Goal: Task Accomplishment & Management: Use online tool/utility

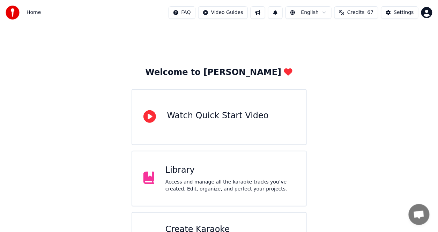
click at [267, 184] on div "Access and manage all the karaoke tracks you’ve created. Edit, organize, and pe…" at bounding box center [231, 186] width 130 height 14
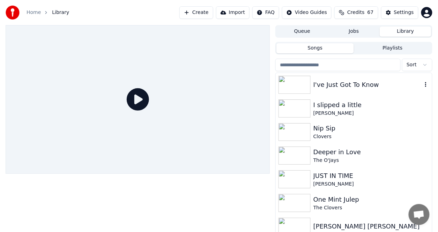
click at [358, 82] on div "I've Just Got To Know" at bounding box center [368, 85] width 109 height 10
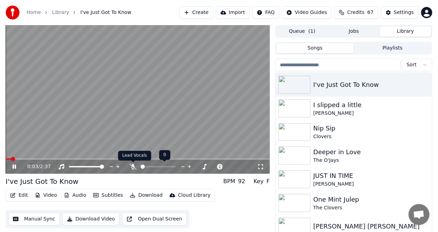
click at [133, 168] on icon at bounding box center [133, 167] width 7 height 6
click at [9, 160] on span at bounding box center [11, 159] width 4 height 4
click at [0, 159] on div "0:11 / 2:37 I've Just Got To Know BPM 92 Key F Edit Video Audio Subtitles Downl…" at bounding box center [219, 136] width 438 height 222
click at [6, 159] on span at bounding box center [6, 159] width 0 height 1
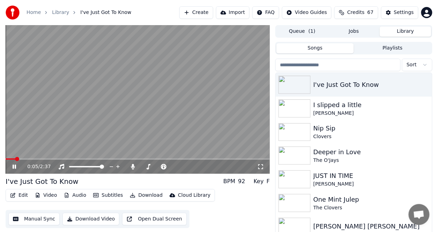
click at [48, 195] on button "Video" at bounding box center [46, 196] width 28 height 10
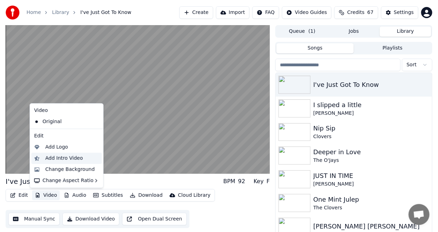
click at [74, 156] on div "Add Intro Video" at bounding box center [64, 158] width 38 height 7
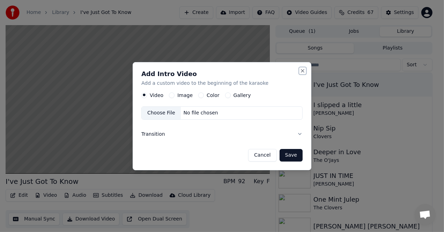
click at [302, 70] on button "Close" at bounding box center [303, 71] width 6 height 6
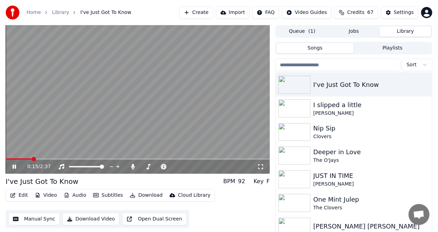
click at [23, 197] on button "Edit" at bounding box center [18, 196] width 23 height 10
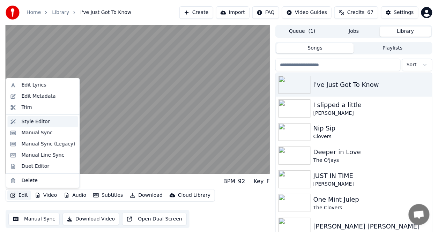
click at [41, 122] on div "Style Editor" at bounding box center [36, 121] width 28 height 7
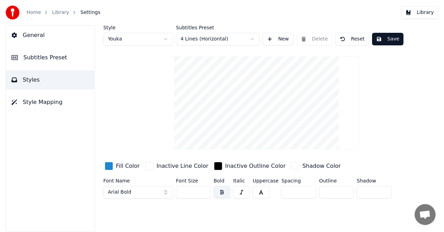
click at [37, 77] on button "Styles" at bounding box center [50, 80] width 89 height 20
click at [40, 101] on span "Style Mapping" at bounding box center [43, 102] width 40 height 8
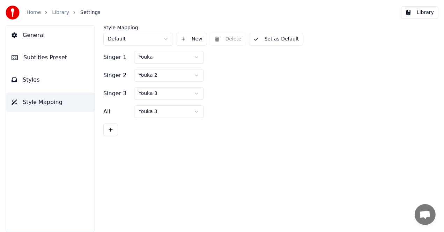
click at [39, 57] on span "Subtitles Preset" at bounding box center [45, 57] width 44 height 8
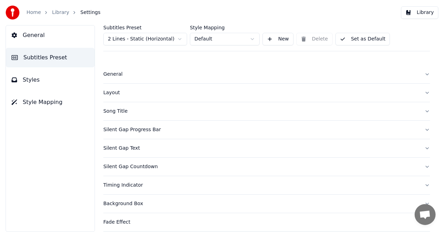
click at [39, 57] on span "Subtitles Preset" at bounding box center [45, 57] width 44 height 8
click at [126, 129] on div "Silent Gap Progress Bar" at bounding box center [261, 129] width 316 height 7
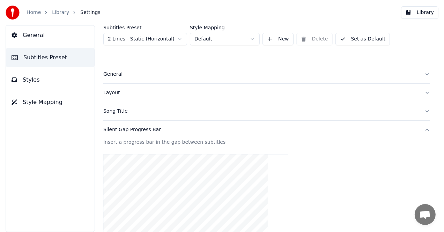
click at [130, 128] on div "Silent Gap Progress Bar" at bounding box center [261, 129] width 316 height 7
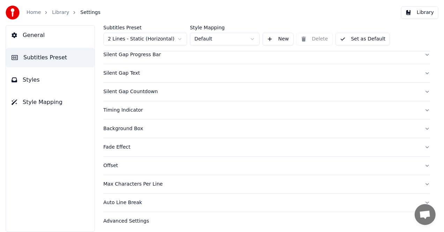
scroll to position [77, 0]
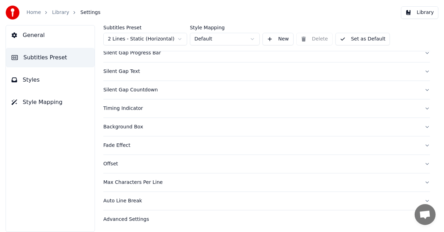
click at [131, 198] on div "Auto Line Break" at bounding box center [261, 201] width 316 height 7
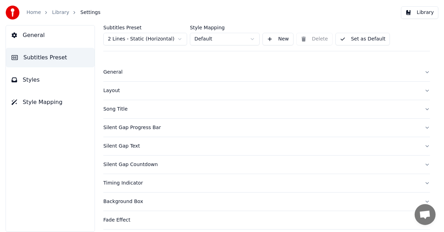
scroll to position [0, 0]
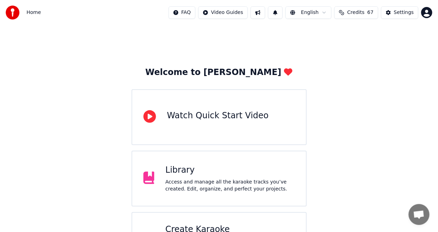
click at [237, 183] on div "Access and manage all the karaoke tracks you’ve created. Edit, organize, and pe…" at bounding box center [231, 186] width 130 height 14
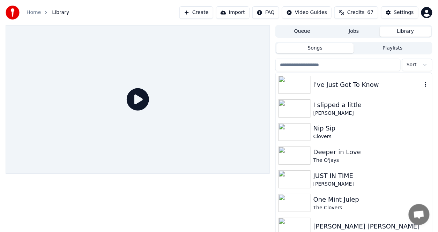
click at [332, 83] on div "I've Just Got To Know" at bounding box center [368, 85] width 109 height 10
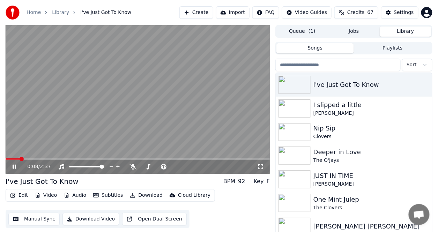
click at [78, 195] on button "Audio" at bounding box center [75, 196] width 28 height 10
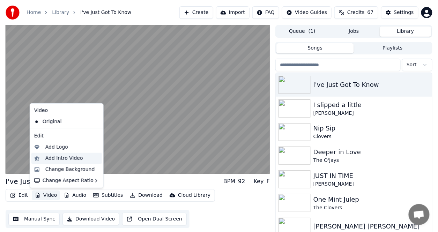
click at [59, 161] on div "Add Intro Video" at bounding box center [64, 158] width 38 height 7
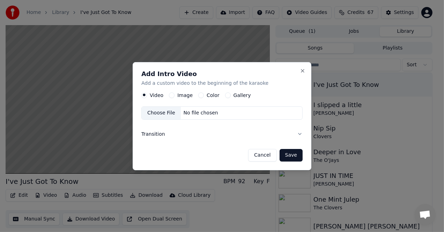
click at [189, 96] on label "Image" at bounding box center [184, 95] width 15 height 5
click at [175, 96] on button "Image" at bounding box center [172, 96] width 6 height 6
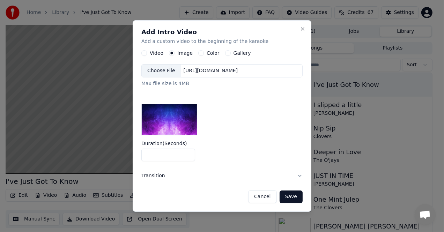
click at [214, 52] on label "Color" at bounding box center [213, 53] width 13 height 5
click at [204, 52] on button "Color" at bounding box center [201, 54] width 6 height 6
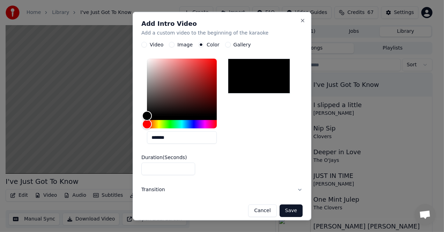
click at [240, 44] on label "Gallery" at bounding box center [242, 44] width 17 height 5
click at [231, 44] on button "Gallery" at bounding box center [228, 45] width 6 height 6
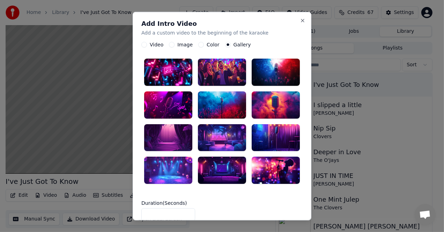
click at [154, 46] on label "Video" at bounding box center [157, 44] width 14 height 5
click at [147, 46] on button "Video" at bounding box center [144, 45] width 6 height 6
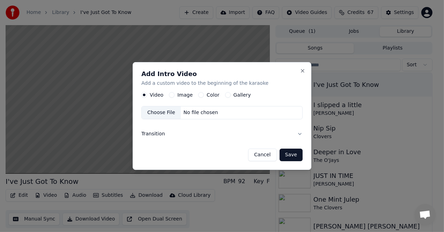
click at [155, 136] on button "Transition" at bounding box center [221, 134] width 161 height 18
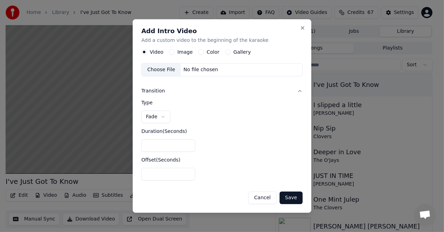
click at [188, 146] on input "*" at bounding box center [168, 145] width 54 height 13
click at [187, 144] on input "*" at bounding box center [168, 145] width 54 height 13
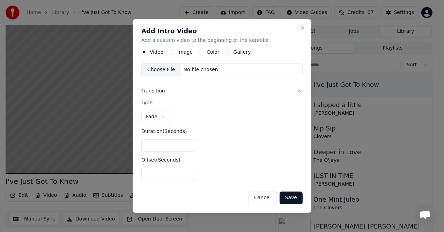
click at [188, 147] on input "*" at bounding box center [168, 145] width 54 height 13
click at [303, 27] on button "Close" at bounding box center [303, 28] width 6 height 6
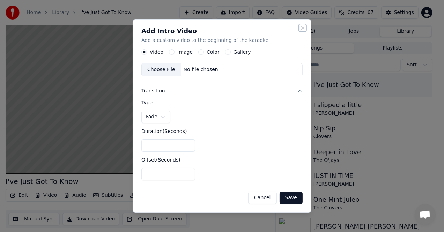
type input "*"
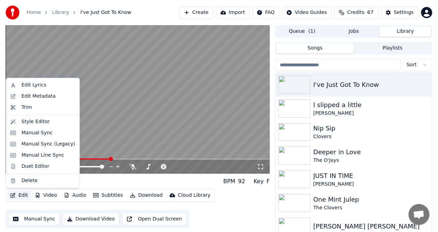
click at [26, 196] on button "Edit" at bounding box center [18, 196] width 23 height 10
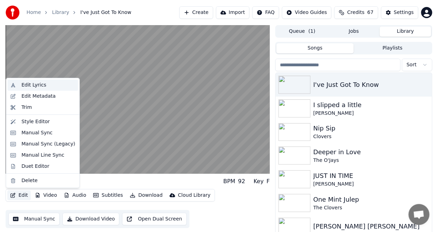
click at [34, 84] on div "Edit Lyrics" at bounding box center [34, 85] width 25 height 7
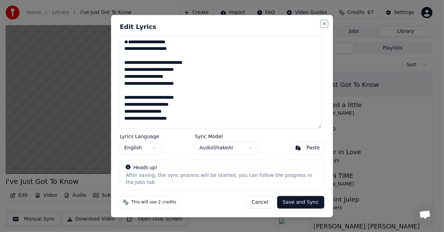
click at [323, 26] on button "Close" at bounding box center [325, 24] width 6 height 6
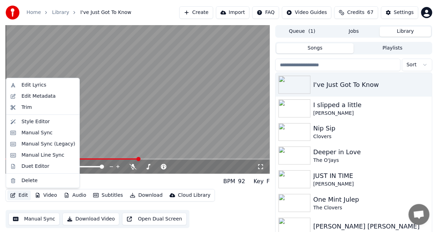
click at [23, 196] on button "Edit" at bounding box center [18, 196] width 23 height 10
click at [34, 90] on div "Edit Lyrics" at bounding box center [43, 85] width 71 height 11
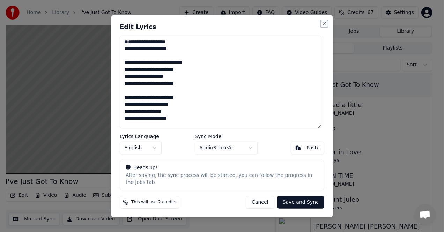
click at [325, 26] on button "Close" at bounding box center [325, 24] width 6 height 6
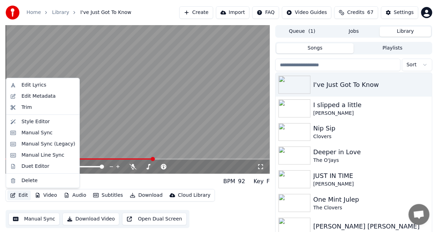
click at [22, 196] on button "Edit" at bounding box center [18, 196] width 23 height 10
click at [30, 96] on div "Edit Metadata" at bounding box center [39, 96] width 34 height 7
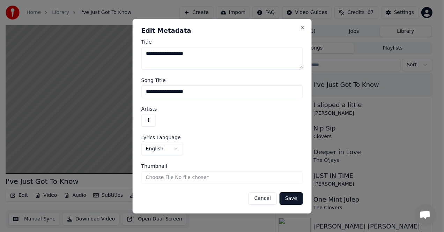
click at [305, 23] on div "**********" at bounding box center [222, 116] width 179 height 195
click at [304, 27] on button "Close" at bounding box center [303, 28] width 6 height 6
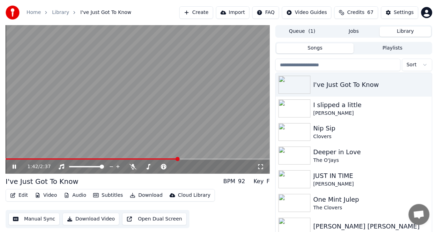
click at [22, 191] on button "Edit" at bounding box center [18, 196] width 23 height 10
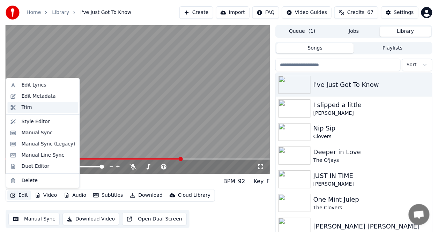
click at [28, 105] on div "Trim" at bounding box center [27, 107] width 10 height 7
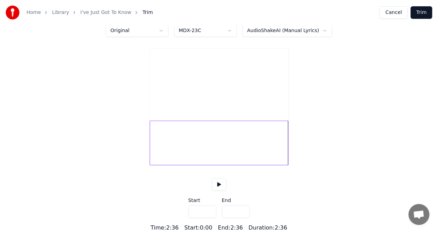
scroll to position [41, 0]
click at [209, 210] on input "***" at bounding box center [203, 212] width 28 height 13
click at [211, 216] on input "***" at bounding box center [203, 212] width 28 height 13
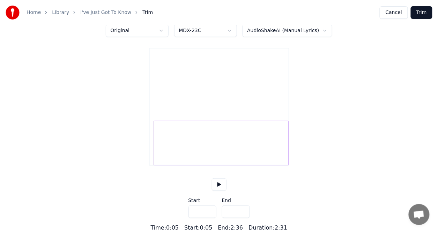
type input "***"
click at [210, 215] on input "***" at bounding box center [203, 212] width 28 height 13
click at [424, 12] on button "Trim" at bounding box center [422, 12] width 22 height 13
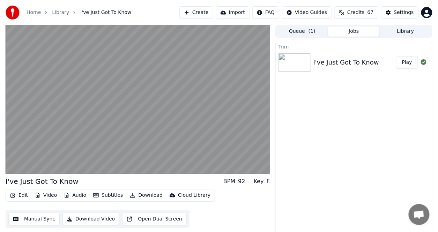
click at [410, 62] on button "Play" at bounding box center [407, 62] width 22 height 13
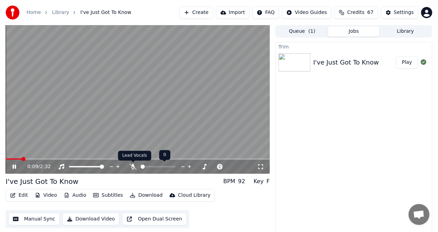
click at [131, 168] on icon at bounding box center [133, 167] width 7 height 6
click at [6, 161] on span at bounding box center [8, 159] width 4 height 4
click at [15, 167] on icon at bounding box center [14, 167] width 3 height 4
click at [15, 167] on icon at bounding box center [14, 167] width 4 height 5
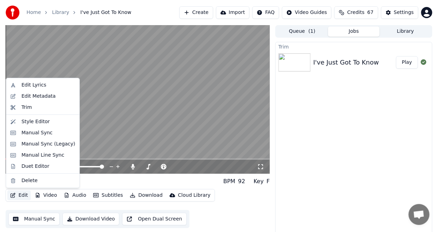
click at [23, 195] on button "Edit" at bounding box center [18, 196] width 23 height 10
click at [30, 111] on div "Trim" at bounding box center [43, 107] width 71 height 11
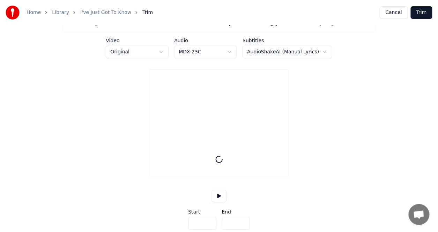
scroll to position [31, 0]
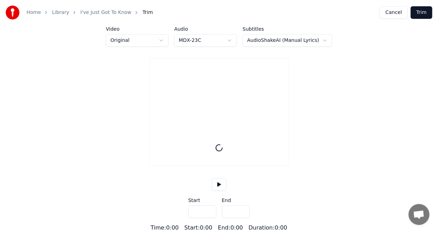
type input "*****"
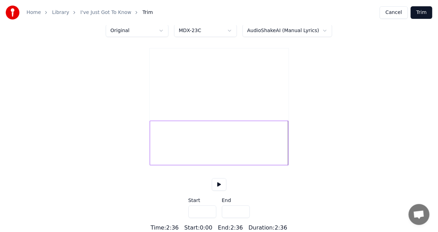
scroll to position [41, 0]
click at [210, 215] on input "***" at bounding box center [203, 212] width 28 height 13
click at [428, 10] on button "Trim" at bounding box center [422, 12] width 22 height 13
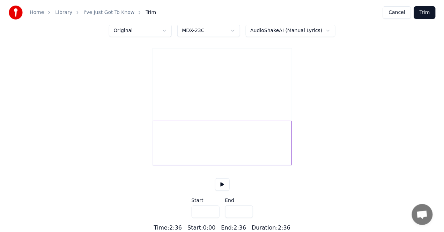
scroll to position [0, 0]
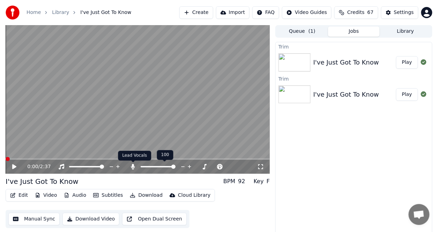
click at [137, 166] on div at bounding box center [165, 166] width 56 height 7
click at [134, 166] on icon at bounding box center [133, 167] width 4 height 6
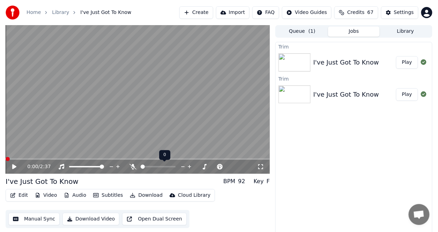
click at [134, 166] on icon at bounding box center [133, 167] width 7 height 6
drag, startPoint x: 12, startPoint y: 164, endPoint x: 0, endPoint y: 165, distance: 12.2
click at [0, 165] on div "0:00 / 2:37 I've Just Got To Know BPM 92 Key F Edit Video Audio Subtitles Downl…" at bounding box center [219, 132] width 438 height 214
click at [9, 160] on span at bounding box center [8, 159] width 4 height 4
click at [13, 168] on icon at bounding box center [14, 167] width 4 height 5
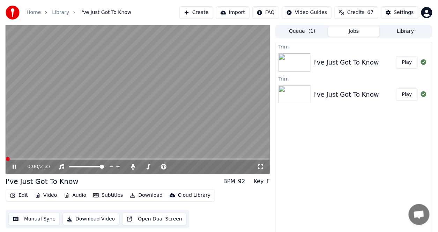
click at [6, 159] on span at bounding box center [8, 159] width 4 height 4
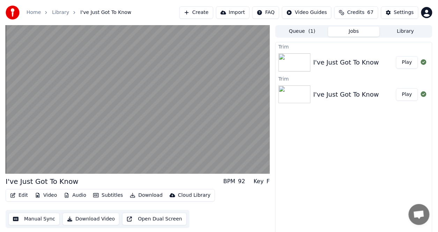
click at [22, 196] on button "Edit" at bounding box center [18, 196] width 23 height 10
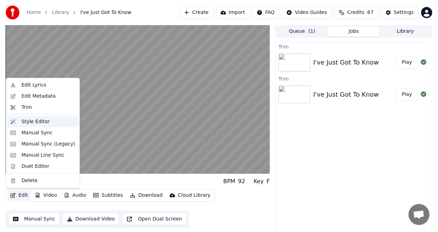
click at [38, 119] on div "Style Editor" at bounding box center [36, 121] width 28 height 7
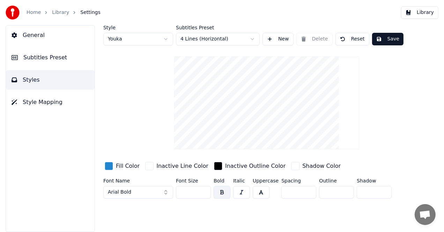
click at [28, 37] on span "General" at bounding box center [34, 35] width 22 height 8
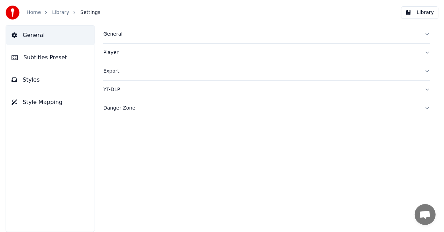
click at [124, 36] on div "General" at bounding box center [261, 34] width 316 height 7
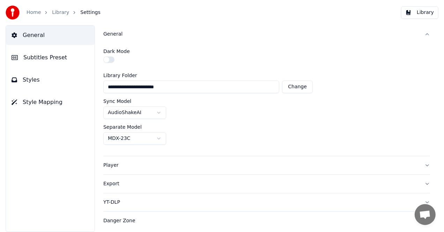
click at [36, 34] on span "General" at bounding box center [34, 35] width 22 height 8
click at [50, 59] on span "Subtitles Preset" at bounding box center [45, 57] width 44 height 8
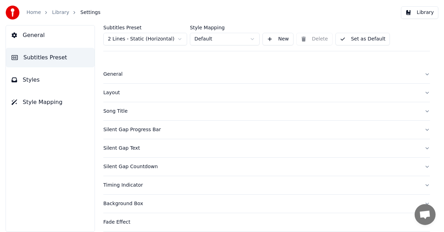
click at [116, 75] on div "General" at bounding box center [261, 74] width 316 height 7
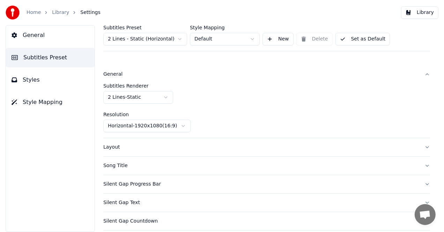
click at [118, 83] on div "General Subtitles Renderer 2 Lines - Static Resolution Horizontal - 1920 x 1080…" at bounding box center [266, 101] width 327 height 73
click at [126, 116] on label "Resolution" at bounding box center [266, 114] width 327 height 5
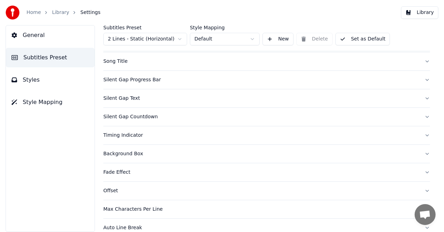
scroll to position [61, 0]
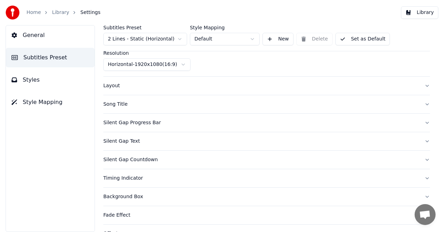
click at [116, 87] on div "Layout" at bounding box center [261, 85] width 316 height 7
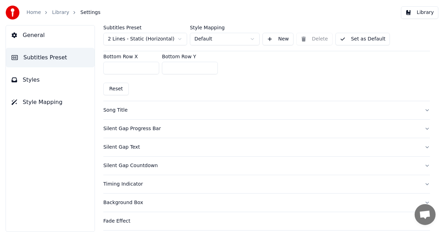
scroll to position [236, 0]
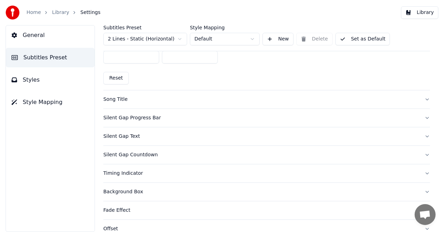
click at [138, 101] on div "Song Title" at bounding box center [261, 99] width 316 height 7
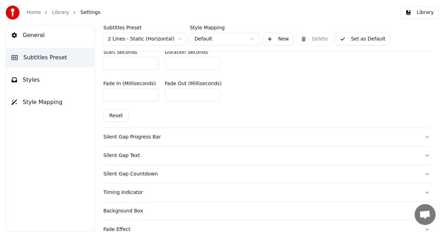
scroll to position [411, 0]
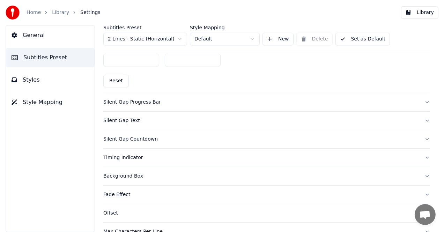
click at [137, 103] on button "Silent Gap Progress Bar" at bounding box center [266, 102] width 327 height 18
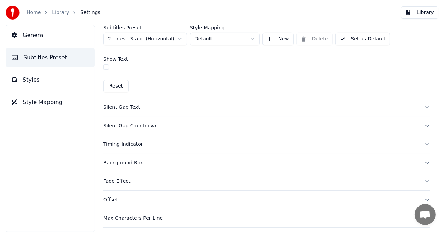
scroll to position [446, 0]
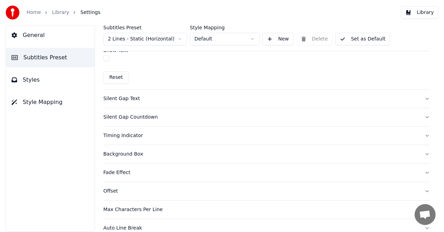
click at [130, 97] on div "Silent Gap Text" at bounding box center [261, 98] width 316 height 7
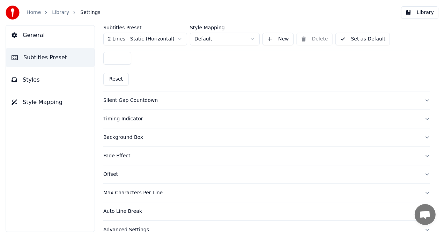
scroll to position [376, 0]
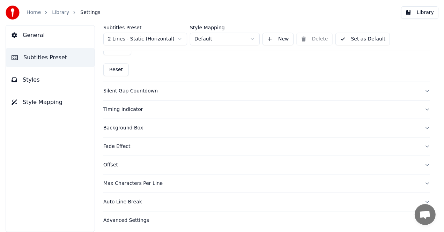
click at [136, 107] on div "Timing Indicator" at bounding box center [261, 109] width 316 height 7
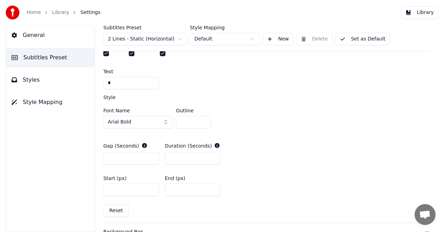
scroll to position [306, 0]
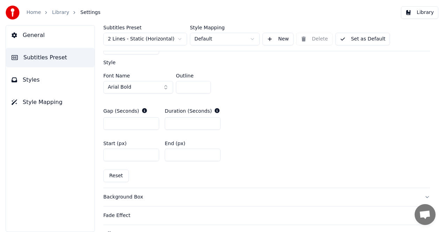
click at [152, 120] on input "*" at bounding box center [131, 123] width 56 height 13
click at [153, 120] on input "*" at bounding box center [131, 123] width 56 height 13
type input "*"
click at [153, 123] on input "*" at bounding box center [131, 123] width 56 height 13
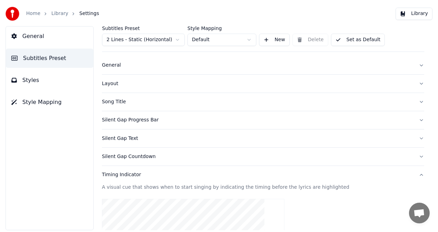
scroll to position [0, 0]
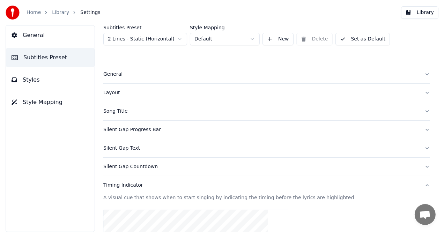
click at [239, 96] on div "Layout" at bounding box center [261, 92] width 316 height 7
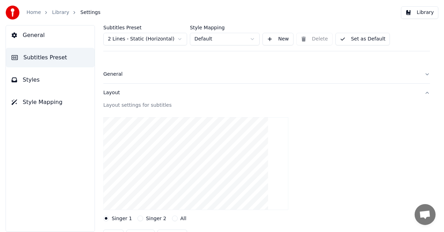
click at [31, 13] on link "Home" at bounding box center [34, 12] width 14 height 7
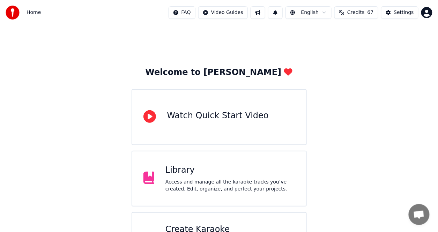
click at [270, 171] on div "Library" at bounding box center [231, 170] width 130 height 11
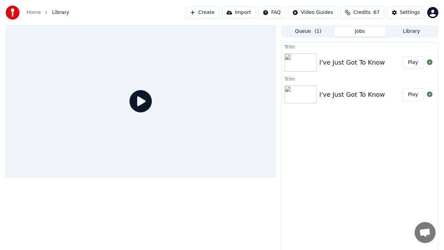
click at [152, 112] on icon at bounding box center [141, 101] width 22 height 22
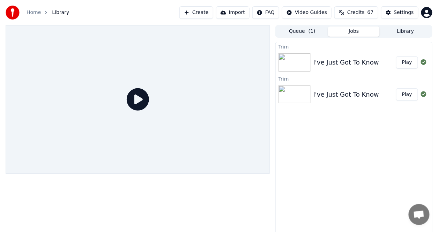
click at [340, 62] on div "I've Just Got To Know" at bounding box center [347, 63] width 66 height 10
click at [401, 61] on button "Play" at bounding box center [407, 62] width 22 height 13
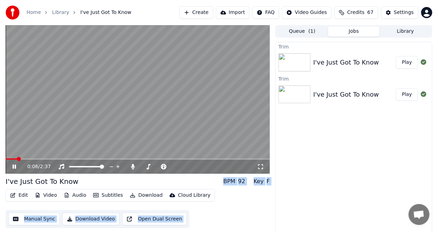
click at [17, 159] on span at bounding box center [19, 159] width 4 height 4
click at [6, 159] on span at bounding box center [8, 159] width 4 height 4
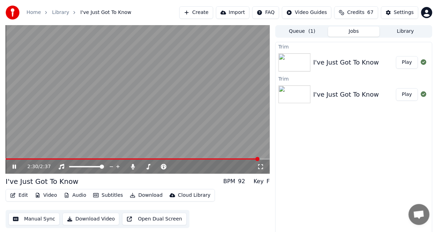
click at [15, 163] on div "2:30 / 2:37" at bounding box center [138, 167] width 264 height 14
click at [14, 164] on icon at bounding box center [19, 167] width 16 height 6
click at [14, 169] on icon at bounding box center [19, 167] width 16 height 6
click at [14, 168] on icon at bounding box center [14, 167] width 3 height 4
click at [14, 168] on icon at bounding box center [14, 167] width 4 height 5
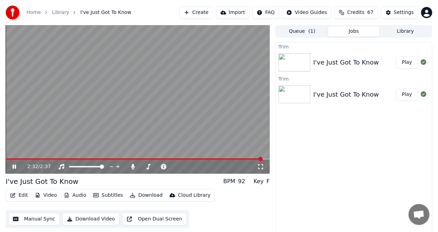
click at [17, 195] on button "Edit" at bounding box center [18, 196] width 23 height 10
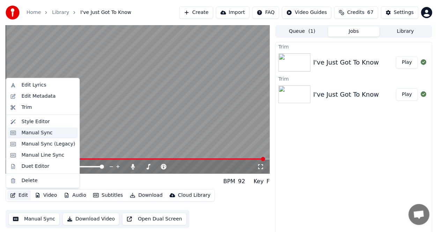
click at [33, 137] on div "Manual Sync" at bounding box center [43, 133] width 71 height 11
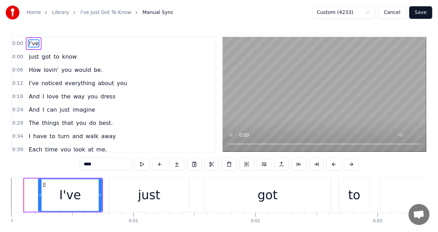
drag, startPoint x: 26, startPoint y: 192, endPoint x: 40, endPoint y: 190, distance: 14.0
click at [40, 190] on div at bounding box center [40, 196] width 3 height 32
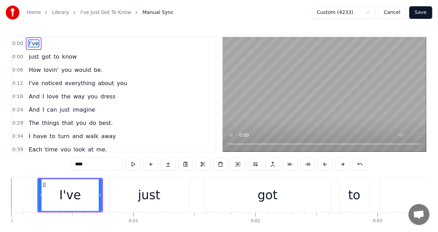
click at [424, 8] on button "Save" at bounding box center [421, 12] width 23 height 13
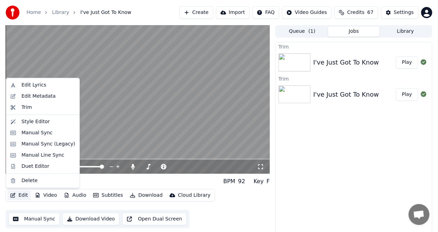
click at [22, 195] on button "Edit" at bounding box center [18, 196] width 23 height 10
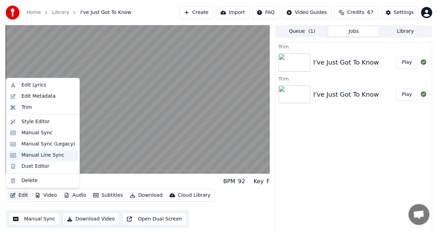
click at [29, 156] on div "Manual Line Sync" at bounding box center [43, 155] width 43 height 7
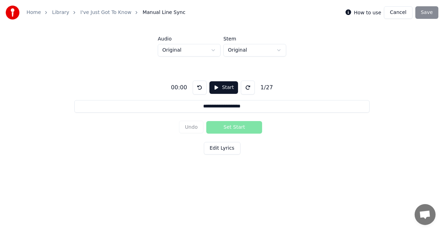
click at [217, 91] on button "Start" at bounding box center [224, 87] width 29 height 13
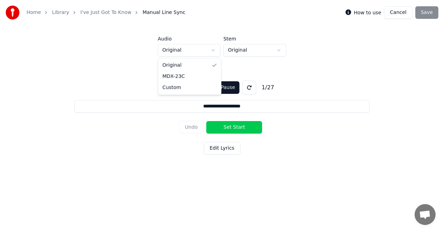
click at [194, 53] on html "**********" at bounding box center [222, 93] width 444 height 187
click at [198, 90] on button at bounding box center [198, 88] width 14 height 14
click at [183, 54] on html "**********" at bounding box center [222, 93] width 444 height 187
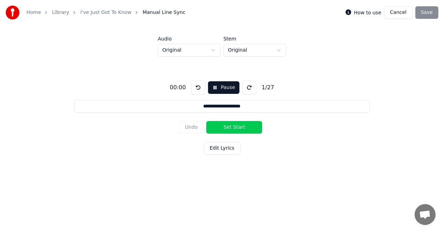
click at [199, 88] on button at bounding box center [198, 88] width 14 height 14
click at [196, 86] on button at bounding box center [198, 88] width 14 height 14
click at [221, 108] on input "**********" at bounding box center [222, 106] width 296 height 13
click at [231, 89] on button "Pause" at bounding box center [223, 87] width 31 height 13
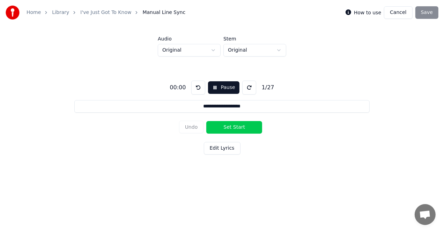
click at [227, 88] on button "Pause" at bounding box center [223, 87] width 31 height 13
click at [196, 87] on button at bounding box center [198, 88] width 14 height 14
click at [219, 86] on button "Pause" at bounding box center [223, 87] width 31 height 13
click at [214, 86] on button "Pause" at bounding box center [223, 87] width 31 height 13
click at [217, 147] on button "Edit Lyrics" at bounding box center [222, 148] width 37 height 13
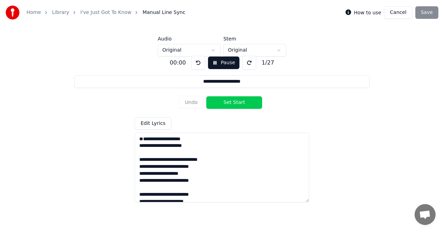
click at [217, 147] on textarea "**********" at bounding box center [222, 168] width 175 height 70
click at [228, 104] on button "Set Start" at bounding box center [234, 102] width 56 height 13
click at [194, 103] on button "Undo" at bounding box center [191, 102] width 25 height 13
click at [231, 51] on html "**********" at bounding box center [222, 93] width 444 height 187
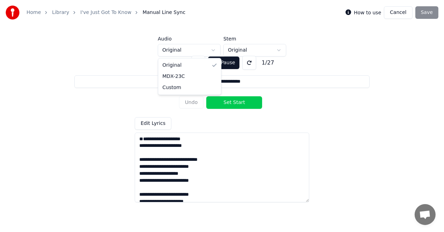
click at [191, 48] on html "**********" at bounding box center [222, 93] width 444 height 187
click at [198, 63] on button at bounding box center [198, 63] width 14 height 14
click at [221, 63] on button "Pause" at bounding box center [223, 63] width 31 height 13
click at [14, 14] on img at bounding box center [13, 13] width 14 height 14
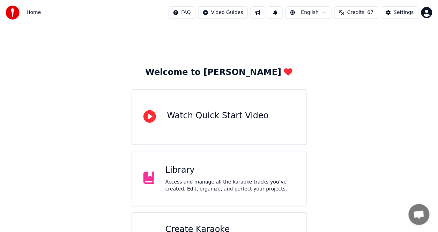
click at [173, 179] on div "Access and manage all the karaoke tracks you’ve created. Edit, organize, and pe…" at bounding box center [231, 186] width 130 height 14
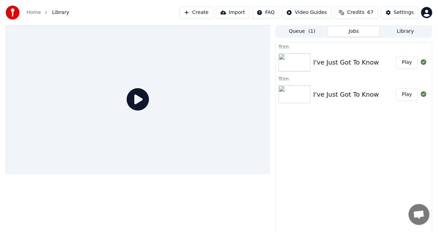
click at [349, 71] on div "I've Just Got To Know Play" at bounding box center [354, 63] width 156 height 24
click at [348, 60] on div "I've Just Got To Know" at bounding box center [347, 63] width 66 height 10
click at [404, 56] on button "Play" at bounding box center [407, 62] width 22 height 13
